Goal: Communication & Community: Answer question/provide support

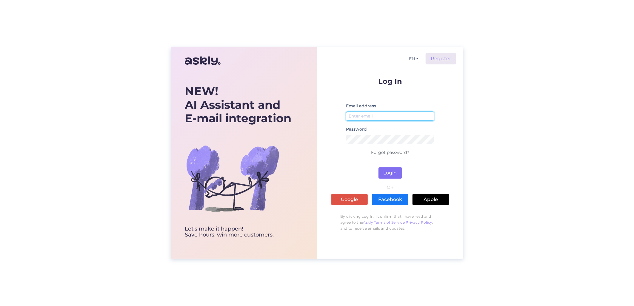
type input "[EMAIL_ADDRESS][DOMAIN_NAME]"
click at [392, 172] on button "Login" at bounding box center [391, 172] width 24 height 11
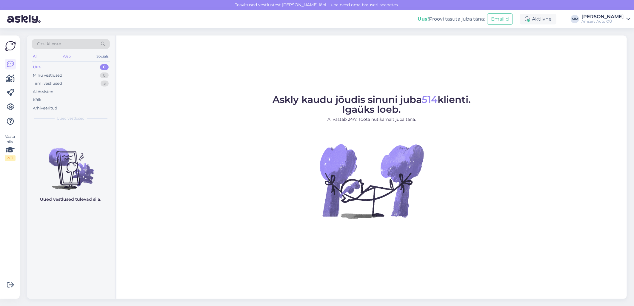
click at [65, 56] on div "Web" at bounding box center [67, 57] width 10 height 8
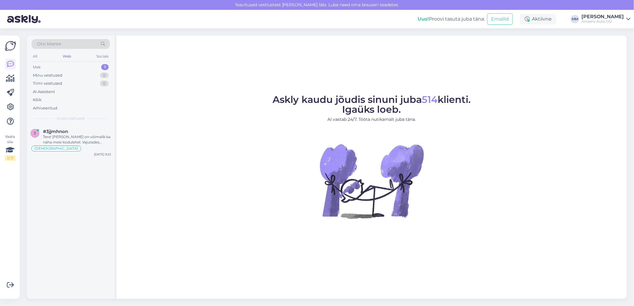
click at [79, 65] on div "Uus 1" at bounding box center [71, 67] width 78 height 8
click at [65, 134] on div at bounding box center [77, 136] width 68 height 5
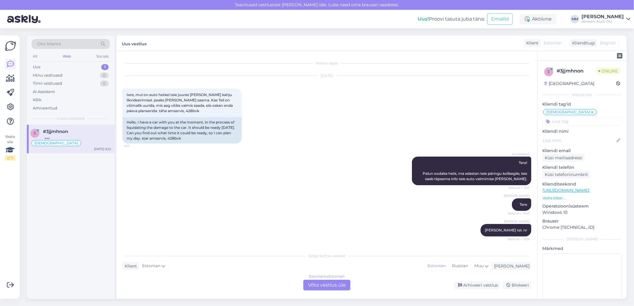
scroll to position [377, 0]
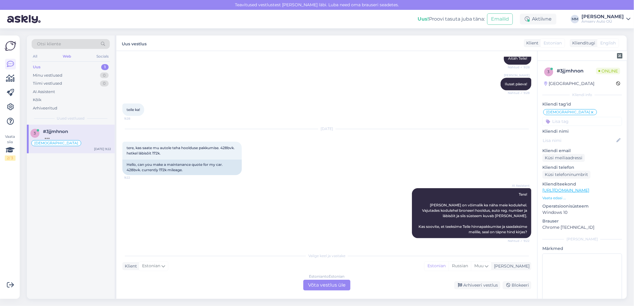
click at [84, 67] on div "Uus 1" at bounding box center [71, 67] width 78 height 8
click at [75, 136] on div "Tere! [PERSON_NAME] on võimalik ka näha meie kodulehel. Vajutades kodulehel bro…" at bounding box center [77, 139] width 68 height 11
click at [320, 288] on div "Estonian to Estonian Võta vestlus üle" at bounding box center [326, 285] width 47 height 11
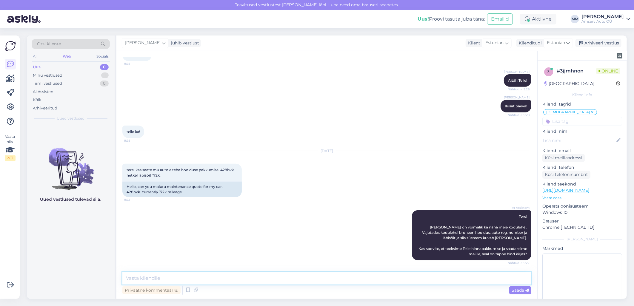
click at [290, 279] on textarea at bounding box center [326, 278] width 409 height 13
type textarea "t"
type textarea "Tere"
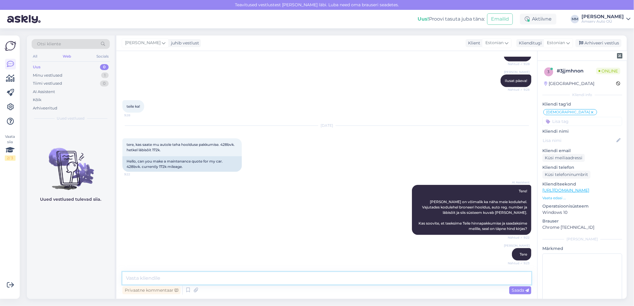
scroll to position [417, 0]
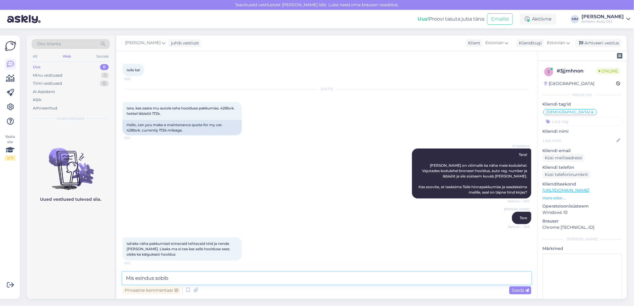
click at [125, 278] on textarea "Mis esindus sobib" at bounding box center [326, 278] width 409 height 13
drag, startPoint x: 172, startPoint y: 281, endPoint x: 122, endPoint y: 282, distance: 49.3
click at [122, 282] on textarea "Mis esindus sobib" at bounding box center [326, 278] width 409 height 13
type textarea "Palun auto reg. nr"
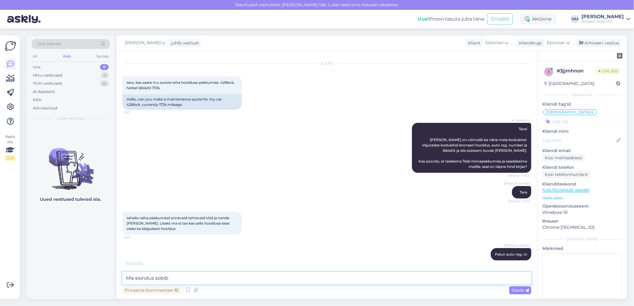
scroll to position [469, 0]
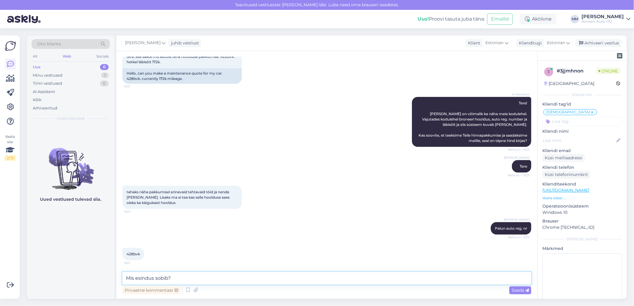
click at [124, 279] on textarea "Mis esindus sobib?" at bounding box center [326, 278] width 409 height 13
drag, startPoint x: 203, startPoint y: 278, endPoint x: 154, endPoint y: 279, distance: 49.6
click at [154, 279] on textarea "Vabandust Mis esindus sobib?" at bounding box center [326, 278] width 409 height 13
type textarea "Vabandust , sooviksin [PERSON_NAME] aadressi küsida"
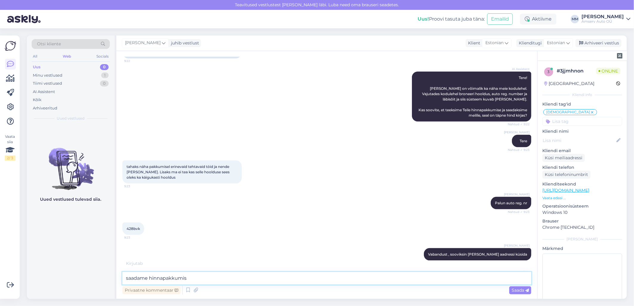
type textarea "saadame hinnapakkumise"
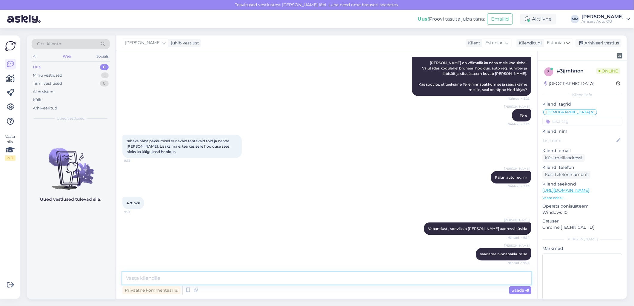
scroll to position [545, 0]
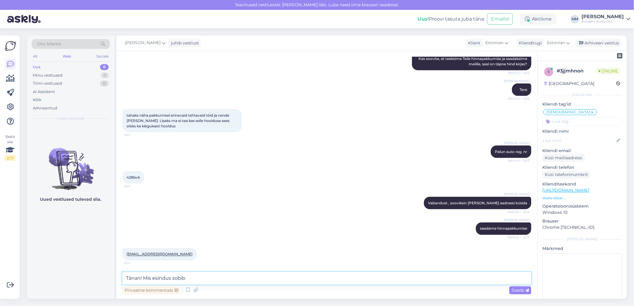
type textarea "Tänan! Mis esindus sobib?"
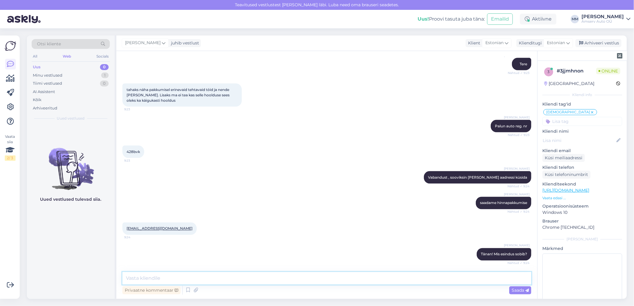
scroll to position [597, 0]
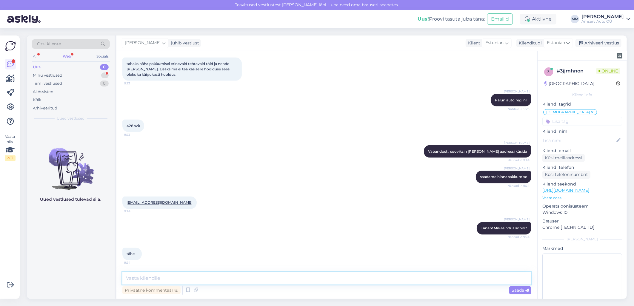
click at [173, 281] on textarea at bounding box center [326, 278] width 409 height 13
type textarea "T"
click at [232, 255] on div "tähe 9:24" at bounding box center [326, 255] width 409 height 26
click at [234, 279] on textarea "Saadame hoolduse hinnapakkumise koos" at bounding box center [326, 278] width 409 height 13
paste textarea "teostavate tööde nimekirja"
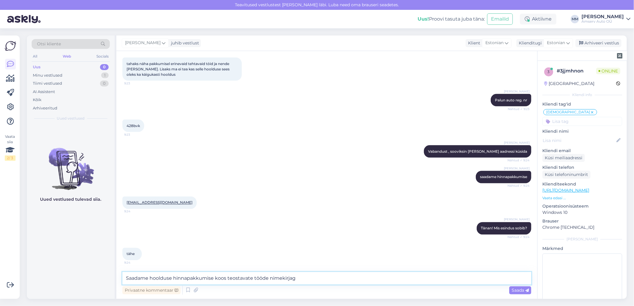
type textarea "Saadame hoolduse hinnapakkumise koos teostavate tööde nimekirjaga"
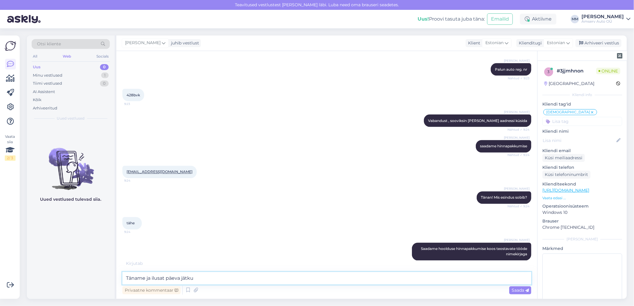
type textarea "Täname ja ilusat päeva jätku!"
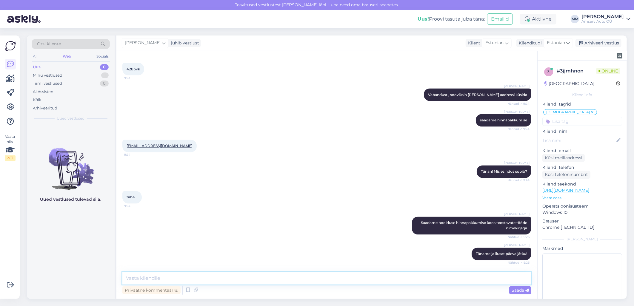
scroll to position [679, 0]
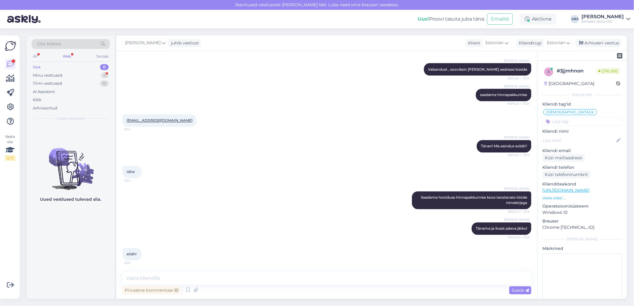
click at [69, 55] on div "Web" at bounding box center [66, 57] width 11 height 8
click at [69, 56] on div "Web" at bounding box center [66, 57] width 11 height 8
click at [67, 67] on div "Uus 0" at bounding box center [71, 67] width 78 height 8
click at [69, 53] on div "Web" at bounding box center [66, 57] width 11 height 8
click at [36, 58] on div "All" at bounding box center [35, 57] width 7 height 8
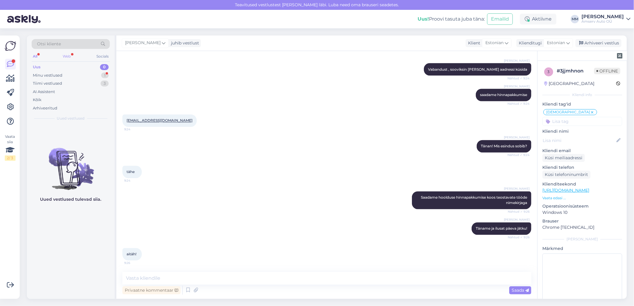
click at [69, 56] on div "Web" at bounding box center [67, 57] width 10 height 8
click at [73, 76] on div "Minu vestlused 1" at bounding box center [71, 75] width 78 height 8
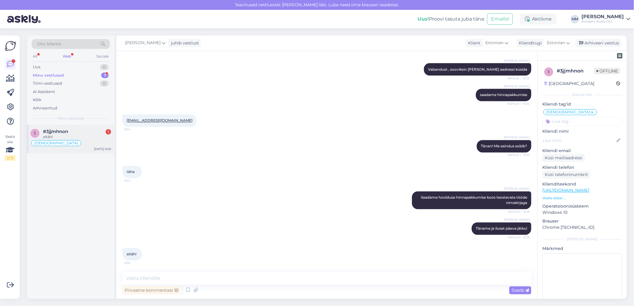
click at [68, 133] on span "#3jjmhnon" at bounding box center [55, 131] width 25 height 5
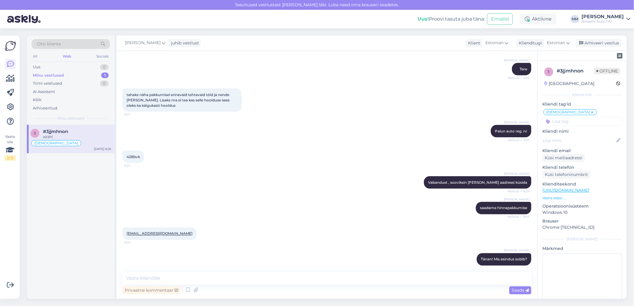
scroll to position [547, 0]
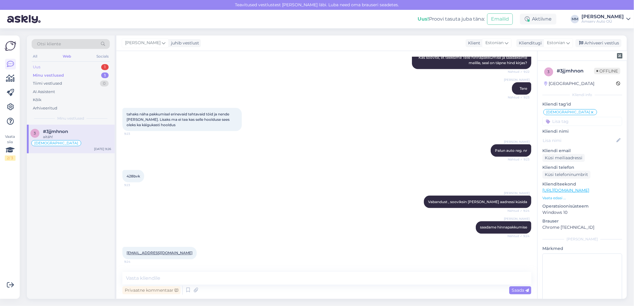
click at [48, 68] on div "Uus 1" at bounding box center [71, 67] width 78 height 8
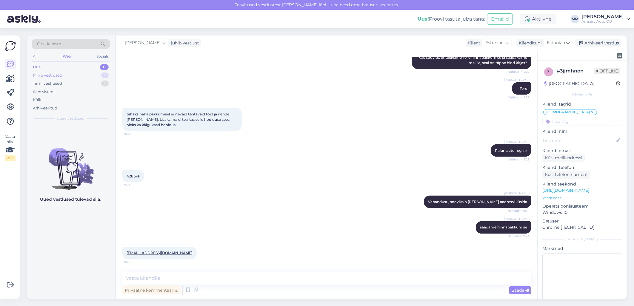
click at [74, 76] on div "Minu vestlused 1" at bounding box center [71, 75] width 78 height 8
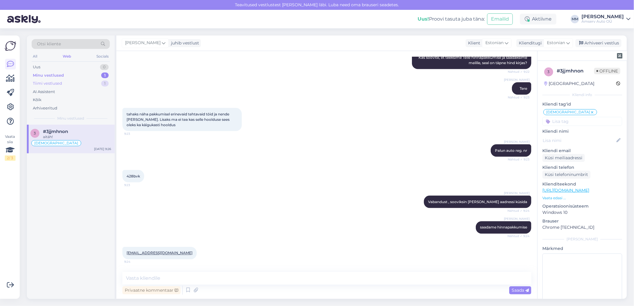
click at [64, 81] on div "Tiimi vestlused 1" at bounding box center [71, 83] width 78 height 8
click at [52, 134] on div "Tere" at bounding box center [77, 136] width 68 height 5
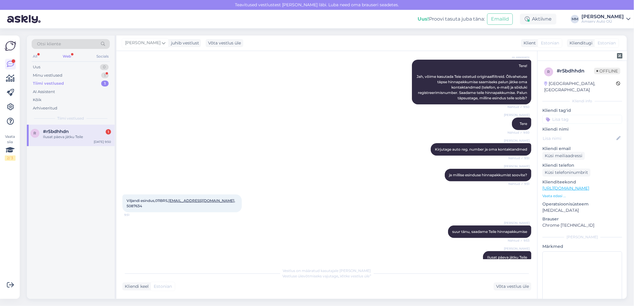
scroll to position [81, 0]
click at [66, 135] on div "Ilusat päeva jätku Teile" at bounding box center [77, 136] width 68 height 5
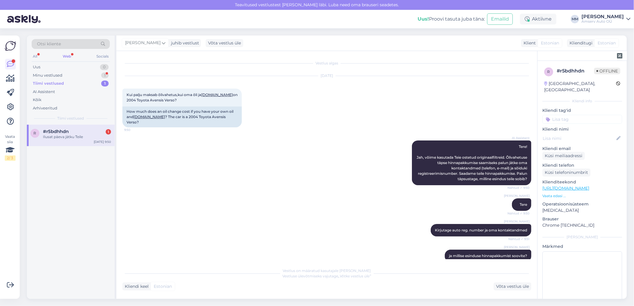
click at [66, 55] on div "Web" at bounding box center [66, 57] width 11 height 8
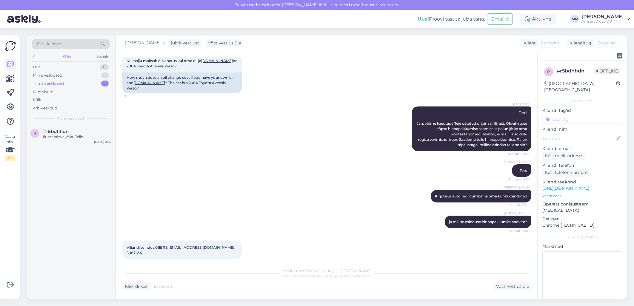
scroll to position [81, 0]
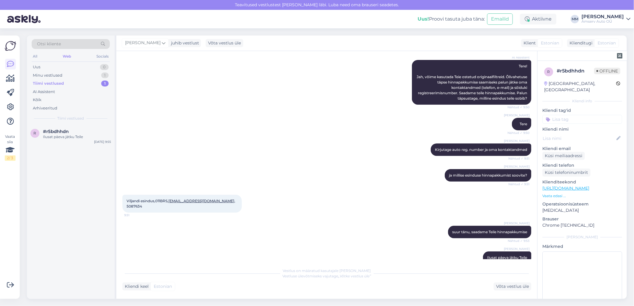
click at [55, 83] on div "Tiimi vestlused" at bounding box center [48, 84] width 31 height 6
click at [53, 134] on div "Ilusat päeva jätku Teile" at bounding box center [77, 136] width 68 height 5
click at [163, 195] on div "Viljandi esindus,011BRS, [EMAIL_ADDRESS][DOMAIN_NAME] , 5087634 9:51" at bounding box center [181, 204] width 119 height 18
click at [161, 199] on span "Viljandi esindus,011BRS, [EMAIL_ADDRESS][DOMAIN_NAME] , 5087634" at bounding box center [182, 204] width 110 height 10
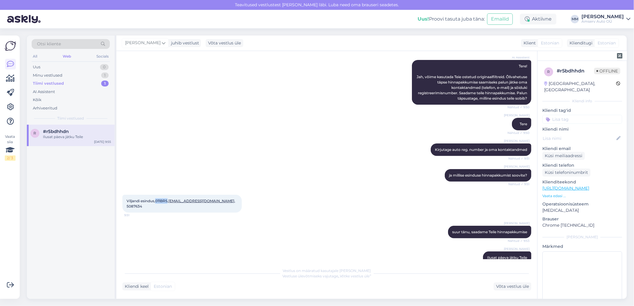
copy span "011BRS"
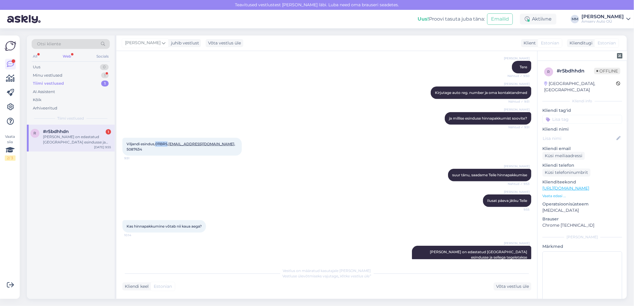
click at [70, 56] on div "Web" at bounding box center [66, 57] width 11 height 8
click at [61, 75] on div "Minu vestlused" at bounding box center [48, 76] width 30 height 6
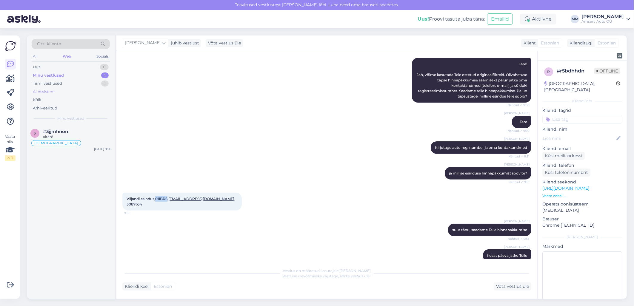
scroll to position [71, 0]
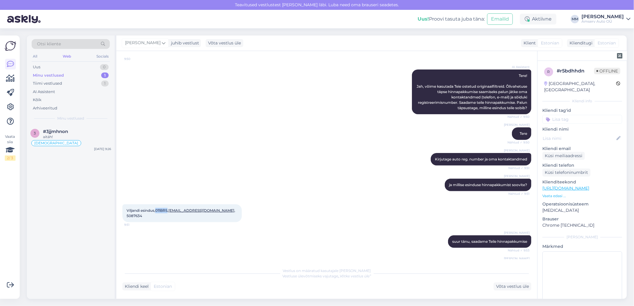
click at [64, 74] on div "Minu vestlused 1" at bounding box center [71, 75] width 78 height 8
click at [57, 137] on div "aitäh!" at bounding box center [77, 136] width 68 height 5
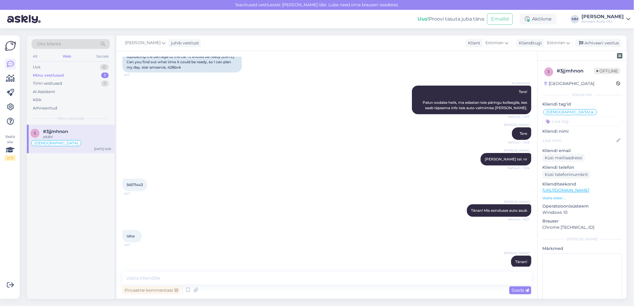
scroll to position [679, 0]
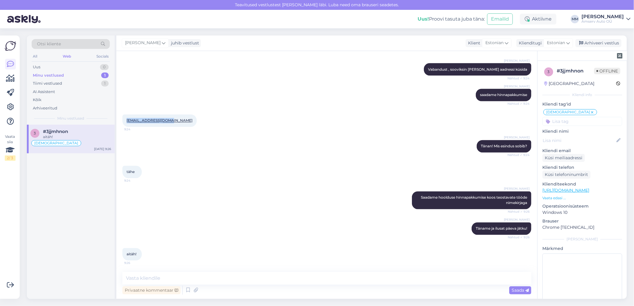
drag, startPoint x: 169, startPoint y: 119, endPoint x: 126, endPoint y: 121, distance: 43.3
click at [126, 121] on div "[EMAIL_ADDRESS][DOMAIN_NAME] 9:24" at bounding box center [159, 121] width 74 height 13
copy link "[EMAIL_ADDRESS][DOMAIN_NAME]"
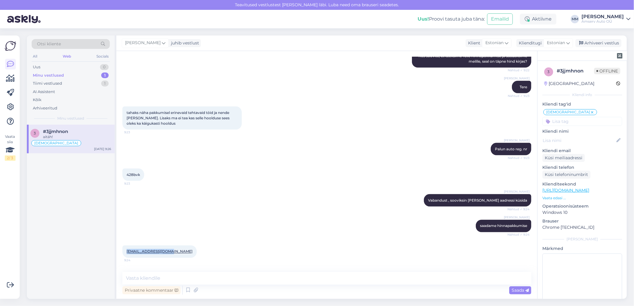
scroll to position [547, 0]
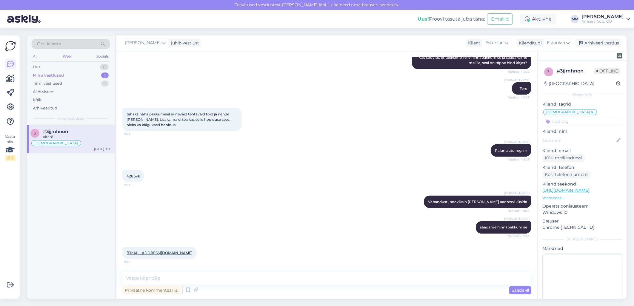
click at [137, 175] on span "428bvk" at bounding box center [133, 176] width 13 height 4
copy div "428bvk 9:23"
click at [69, 66] on div "Uus 1" at bounding box center [71, 67] width 78 height 8
drag, startPoint x: 64, startPoint y: 138, endPoint x: 84, endPoint y: 138, distance: 20.3
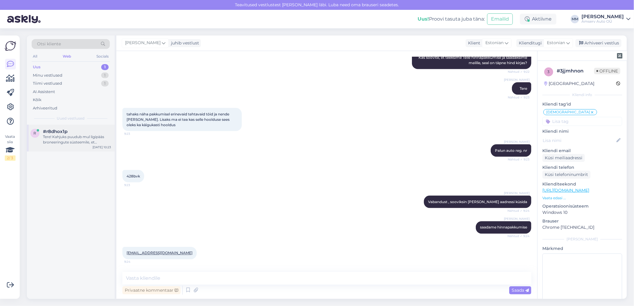
click at [64, 138] on div "Tere! Kahjuks puudub mul ligipääs broneeringute süsteemile, et kontrollida auto…" at bounding box center [77, 139] width 68 height 11
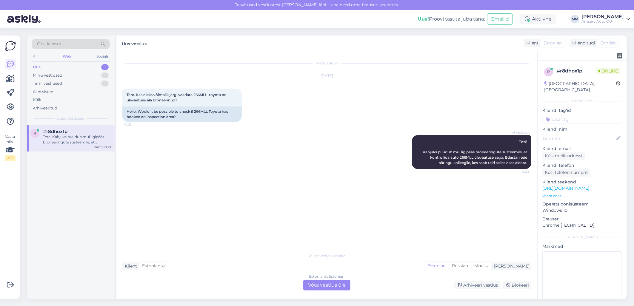
click at [321, 287] on div "Estonian to Estonian Võta vestlus üle" at bounding box center [326, 285] width 47 height 11
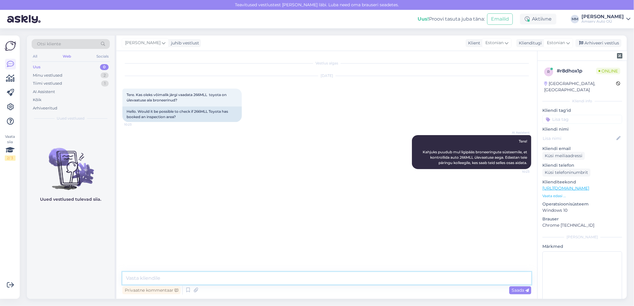
click at [173, 280] on textarea at bounding box center [326, 278] width 409 height 13
type textarea "t"
type textarea "Tere"
drag, startPoint x: 171, startPoint y: 278, endPoint x: 160, endPoint y: 281, distance: 10.7
click at [160, 281] on textarea "Mis esinduses aeg broneerisite" at bounding box center [326, 278] width 409 height 13
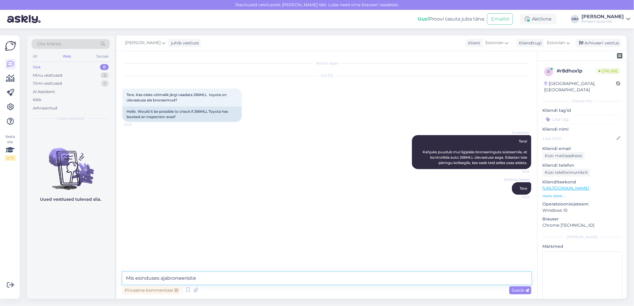
type textarea "Mis esinduses aja broneerisite"
click at [205, 281] on textarea "Mis esinduses aja broneerisite" at bounding box center [326, 278] width 409 height 13
click at [201, 95] on span "Tere. Kas oleks võimalik järgi vaadata 266MLL toyota on ülevaatuse ala broneeri…" at bounding box center [177, 98] width 101 height 10
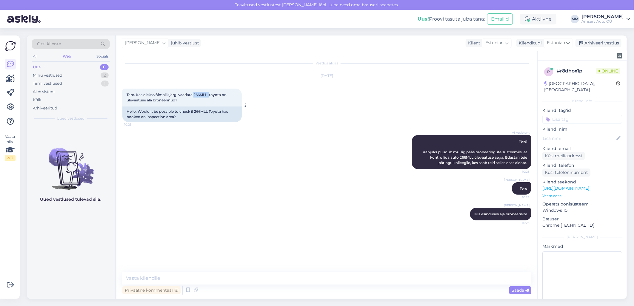
click at [201, 95] on span "Tere. Kas oleks võimalik järgi vaadata 266MLL toyota on ülevaatuse ala broneeri…" at bounding box center [177, 98] width 101 height 10
copy span "266MLL"
click at [319, 282] on textarea at bounding box center [326, 278] width 409 height 13
type textarea "üks hetk, palun"
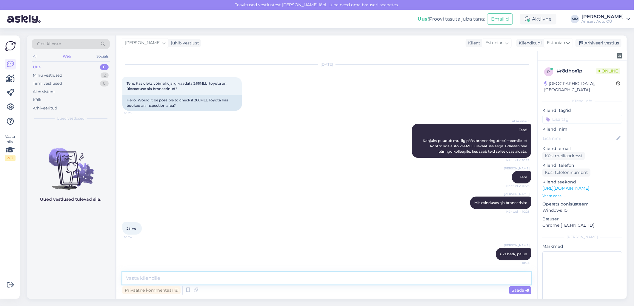
click at [208, 279] on textarea at bounding box center [326, 278] width 409 height 13
click at [213, 276] on textarea at bounding box center [326, 278] width 409 height 13
type textarea "[PERSON_NAME] ei näe et aeg broneeritud"
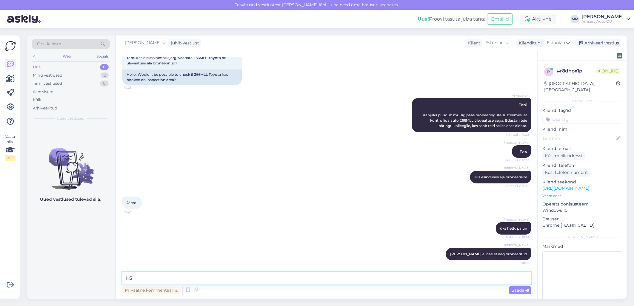
type textarea "K"
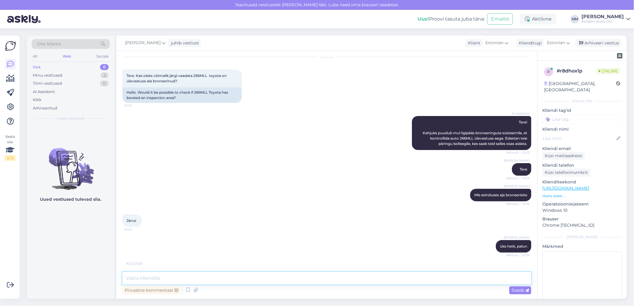
scroll to position [43, 0]
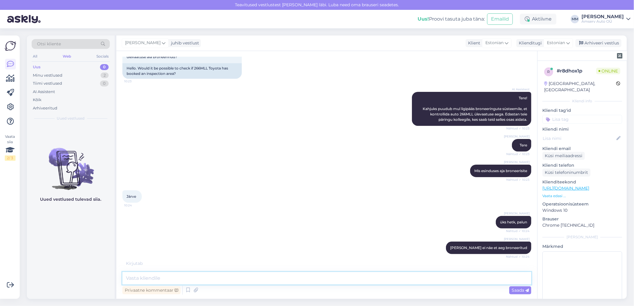
click at [169, 279] on textarea at bounding box center [326, 278] width 409 height 13
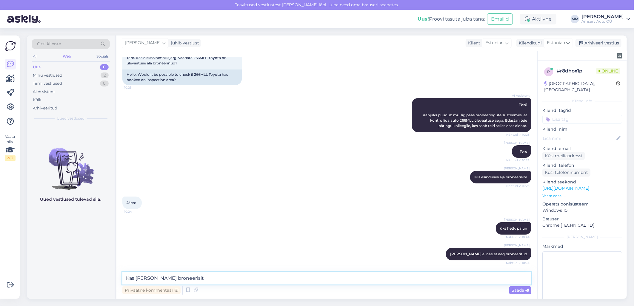
type textarea "Kas [PERSON_NAME] broneerisite"
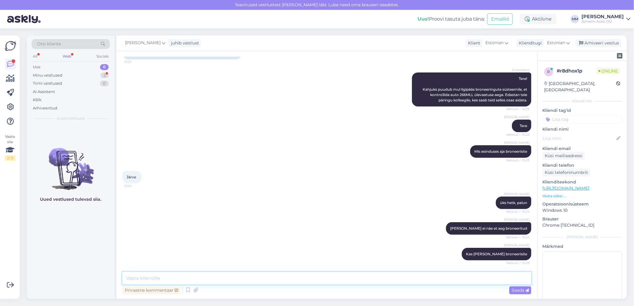
scroll to position [88, 0]
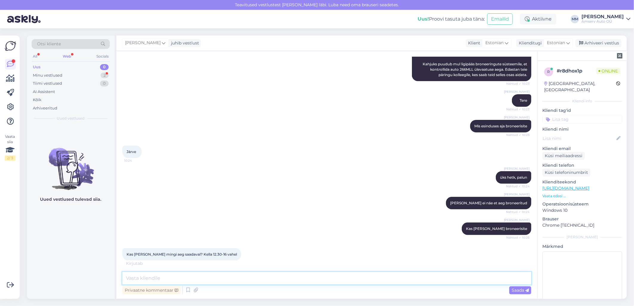
click at [240, 279] on textarea at bounding box center [326, 278] width 409 height 13
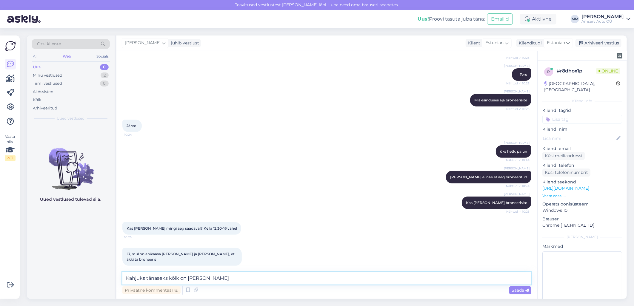
type textarea "Kahjuks tänaseks kõik on kinni"
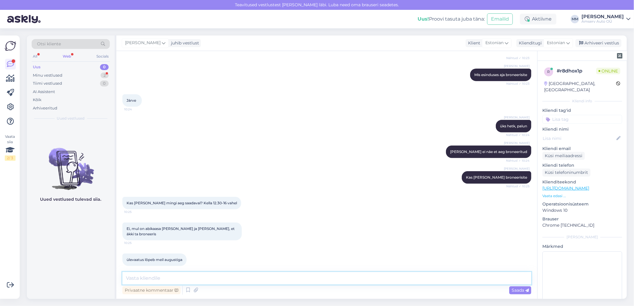
scroll to position [165, 0]
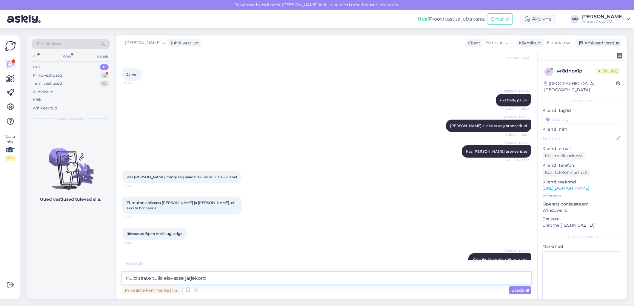
type textarea "Kuid saate tulla elavasse järjekorda"
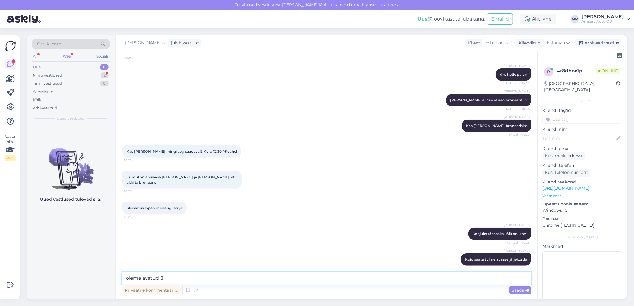
scroll to position [197, 0]
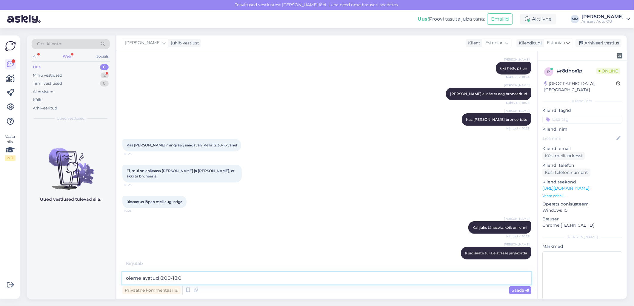
type textarea "oleme avatud 8:00-18:00"
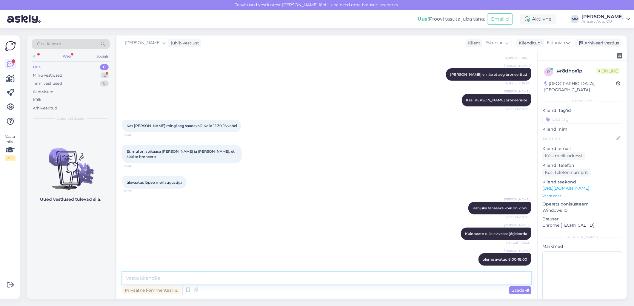
click at [251, 279] on textarea at bounding box center [326, 278] width 409 height 13
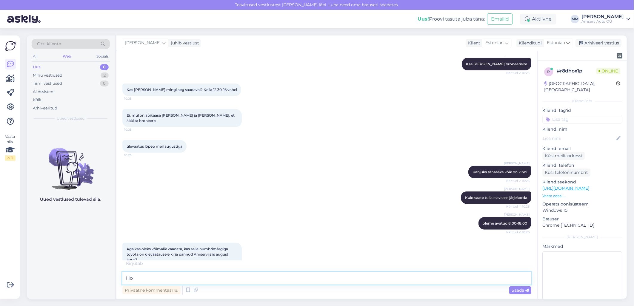
type textarea "H"
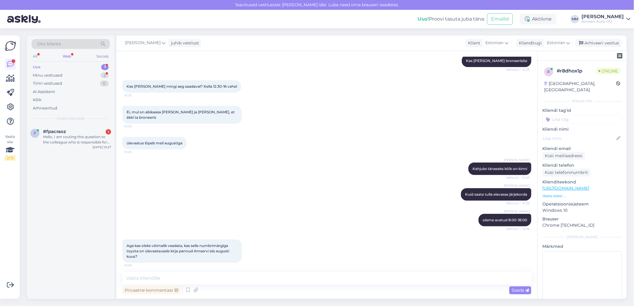
scroll to position [290, 0]
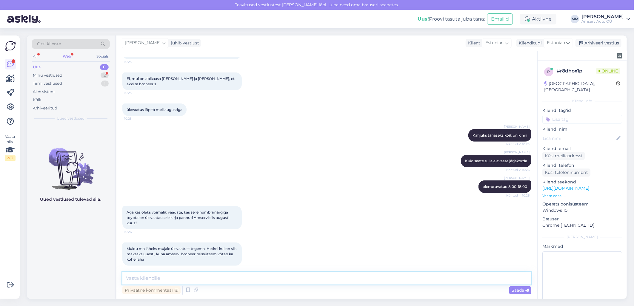
click at [159, 277] on textarea at bounding box center [326, 278] width 409 height 13
type textarea "Kahjuks aeg ei ole broneeritud"
click at [207, 281] on textarea "Kahjuks aeg ei ole broneeritud" at bounding box center [326, 278] width 409 height 13
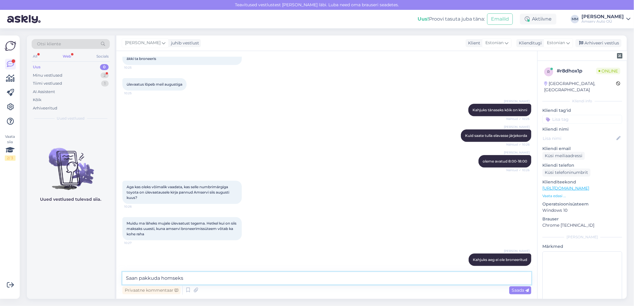
scroll to position [341, 0]
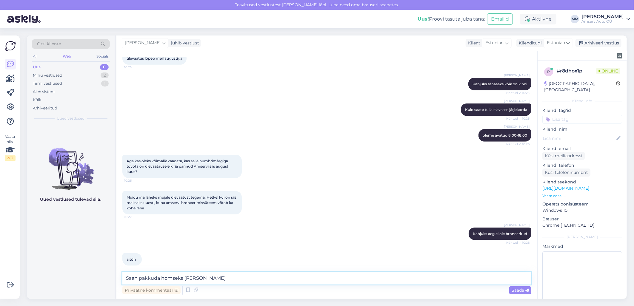
click at [204, 279] on textarea "Saan pakkuda homseks [PERSON_NAME]" at bounding box center [326, 278] width 409 height 13
type textarea "Saan pakkuda homseks [PERSON_NAME] 17:30"
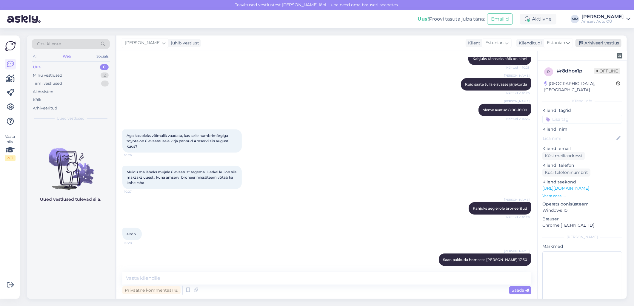
click at [599, 43] on div "Arhiveeri vestlus" at bounding box center [599, 43] width 46 height 8
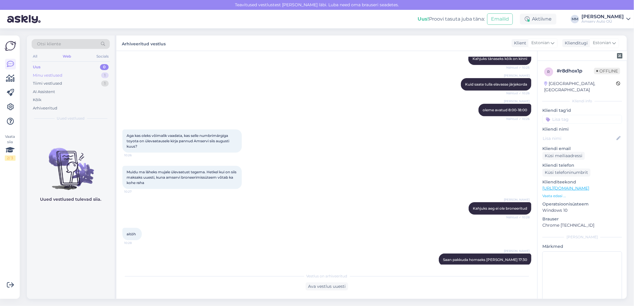
click at [45, 74] on div "Minu vestlused" at bounding box center [48, 76] width 30 height 6
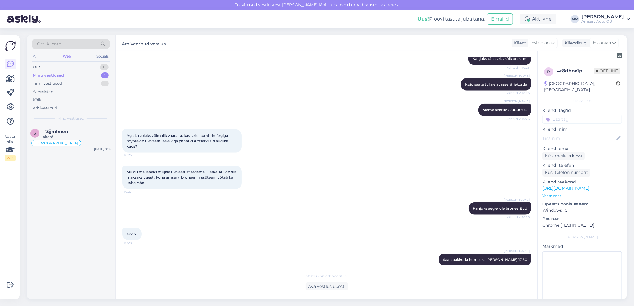
click at [55, 76] on div "Minu vestlused" at bounding box center [48, 76] width 31 height 6
click at [54, 133] on span "#3jjmhnon" at bounding box center [55, 131] width 25 height 5
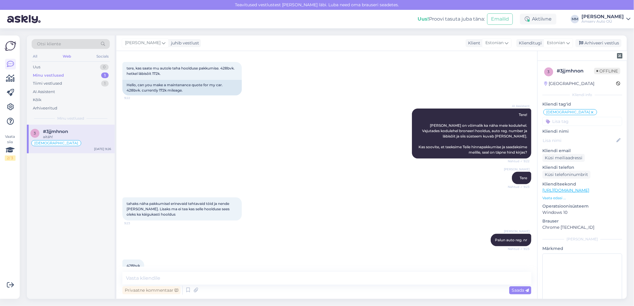
scroll to position [447, 0]
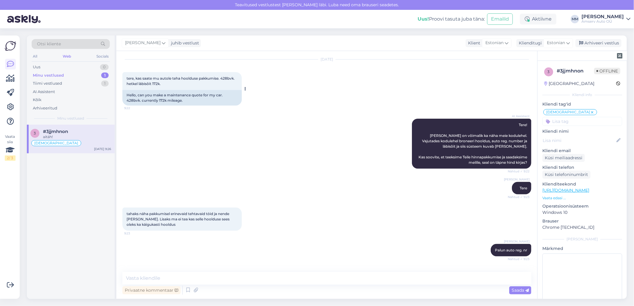
click at [132, 99] on div "Hello, can you make a maintenance quote for my car. 428bvk. currently 172k mile…" at bounding box center [181, 98] width 119 height 16
copy div "428bvk"
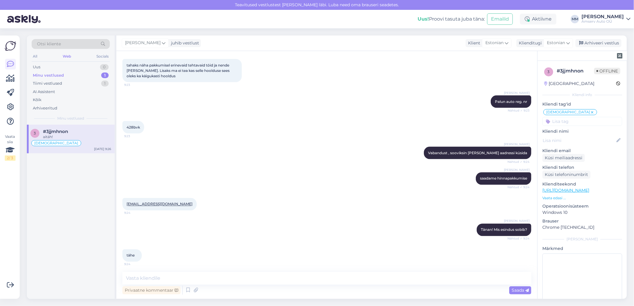
scroll to position [580, 0]
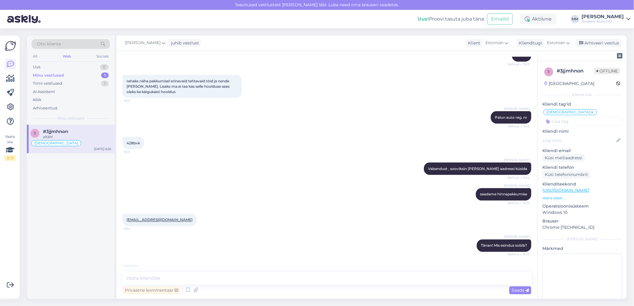
click at [55, 77] on div "Minu vestlused" at bounding box center [48, 76] width 31 height 6
click at [605, 41] on div "Arhiveeri vestlus" at bounding box center [599, 43] width 46 height 8
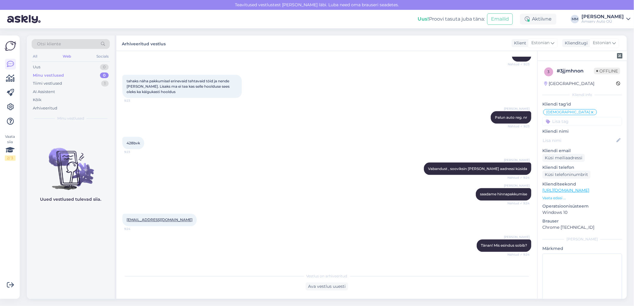
drag, startPoint x: 66, startPoint y: 53, endPoint x: 78, endPoint y: 58, distance: 13.3
click at [66, 53] on div "Web" at bounding box center [66, 57] width 11 height 8
